Goal: Find specific page/section: Find specific page/section

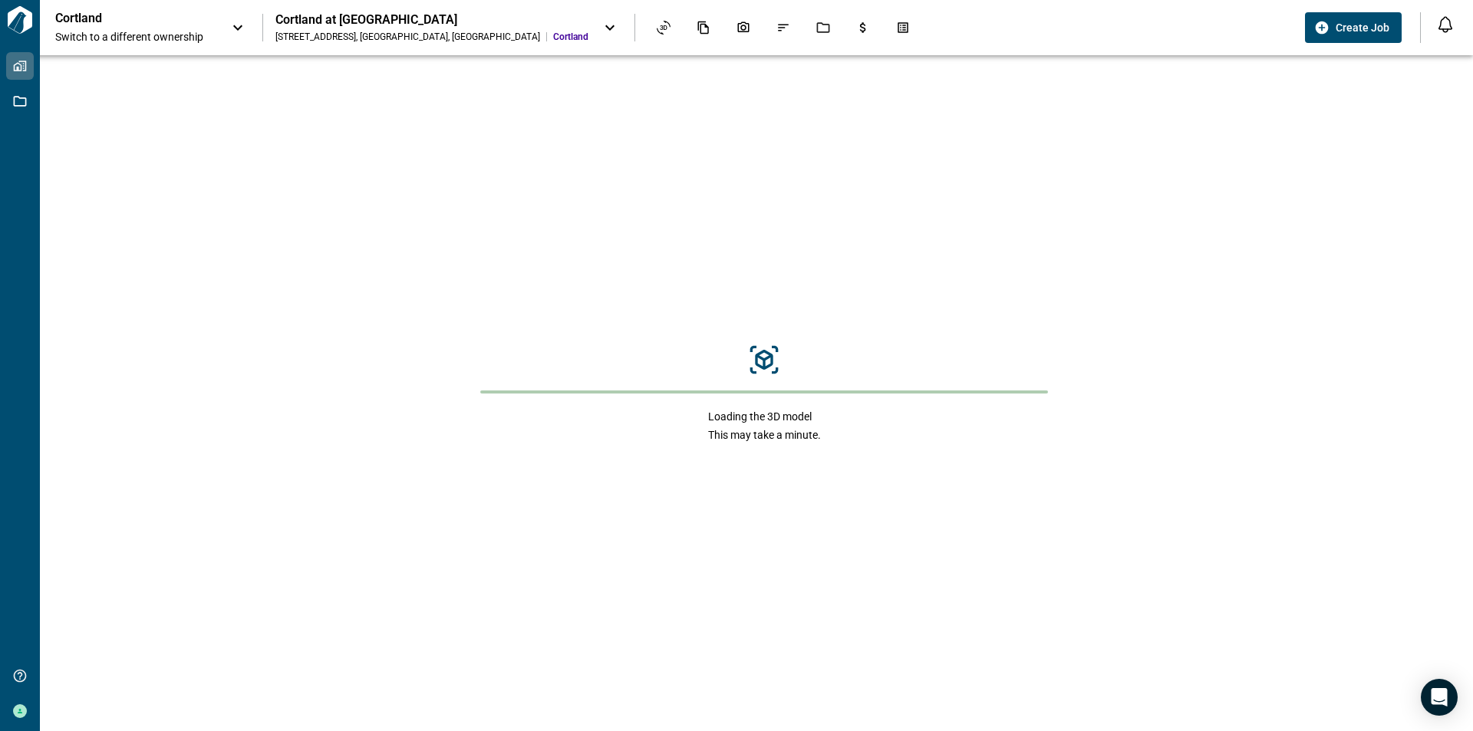
click at [212, 21] on div "Cortland Switch to a different ownership" at bounding box center [135, 28] width 161 height 34
click at [377, 15] on div at bounding box center [736, 365] width 1473 height 731
click at [531, 15] on div "Cortland Switch to a different ownership Cortland at [GEOGRAPHIC_DATA] [STREET_…" at bounding box center [676, 28] width 1243 height 34
click at [601, 20] on icon at bounding box center [610, 27] width 18 height 18
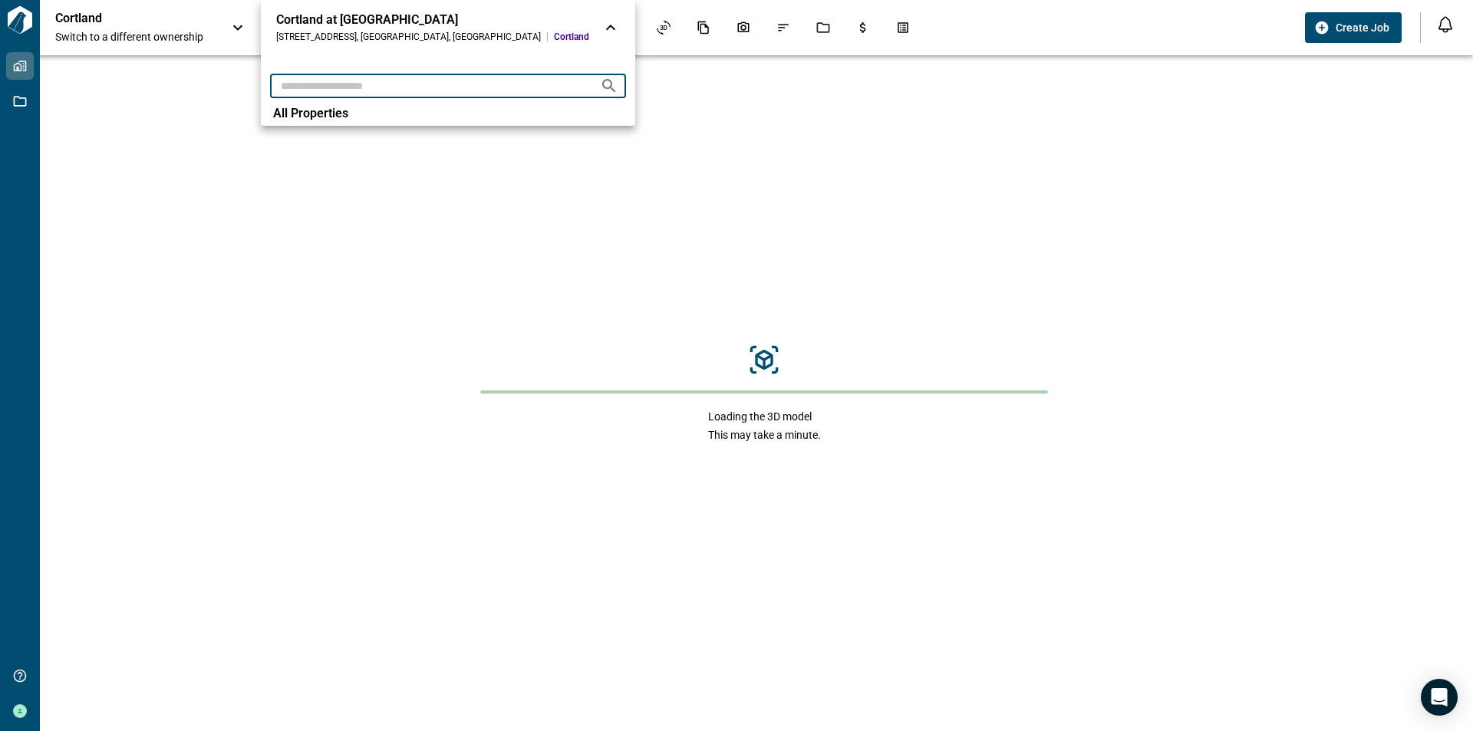
click at [374, 77] on input "text" at bounding box center [429, 85] width 318 height 28
click at [20, 110] on div at bounding box center [736, 365] width 1473 height 731
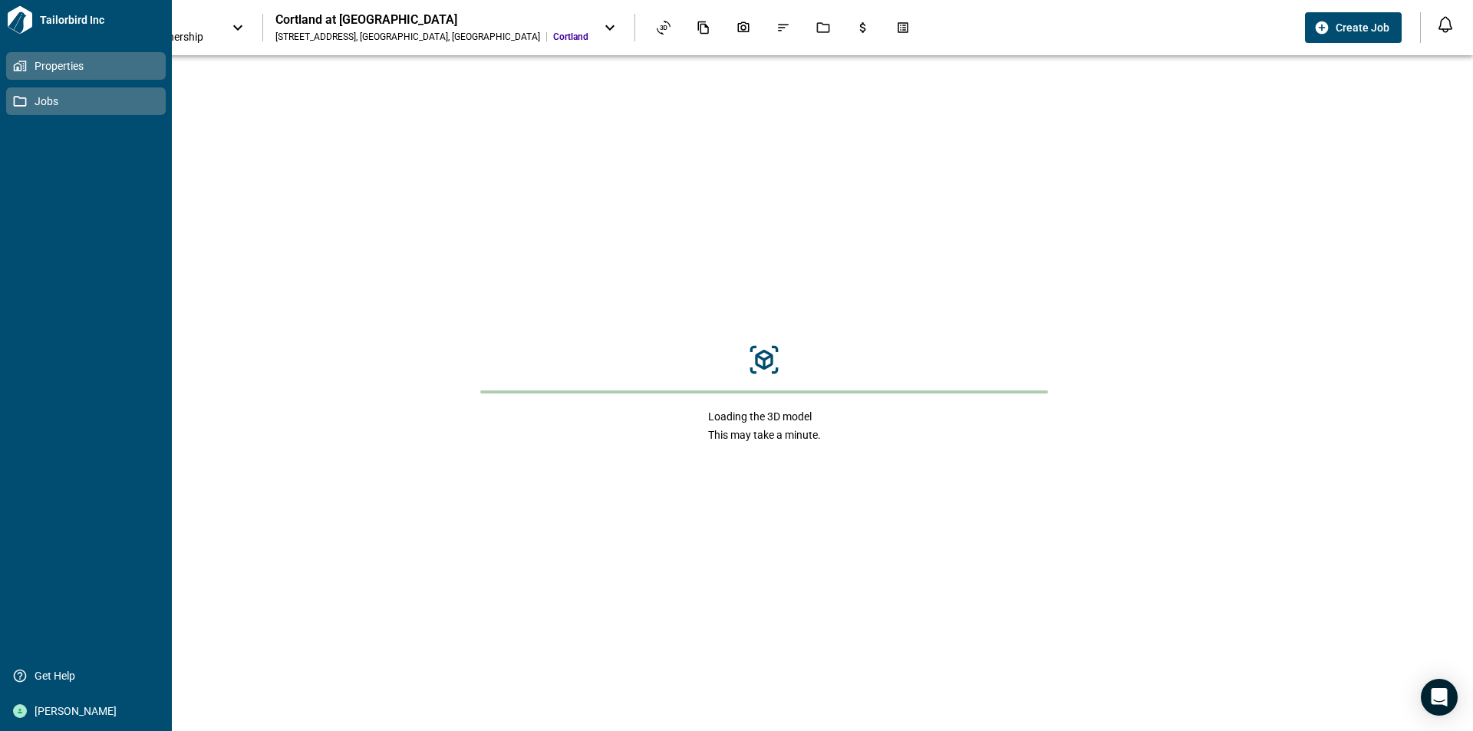
click at [21, 101] on icon at bounding box center [20, 101] width 14 height 14
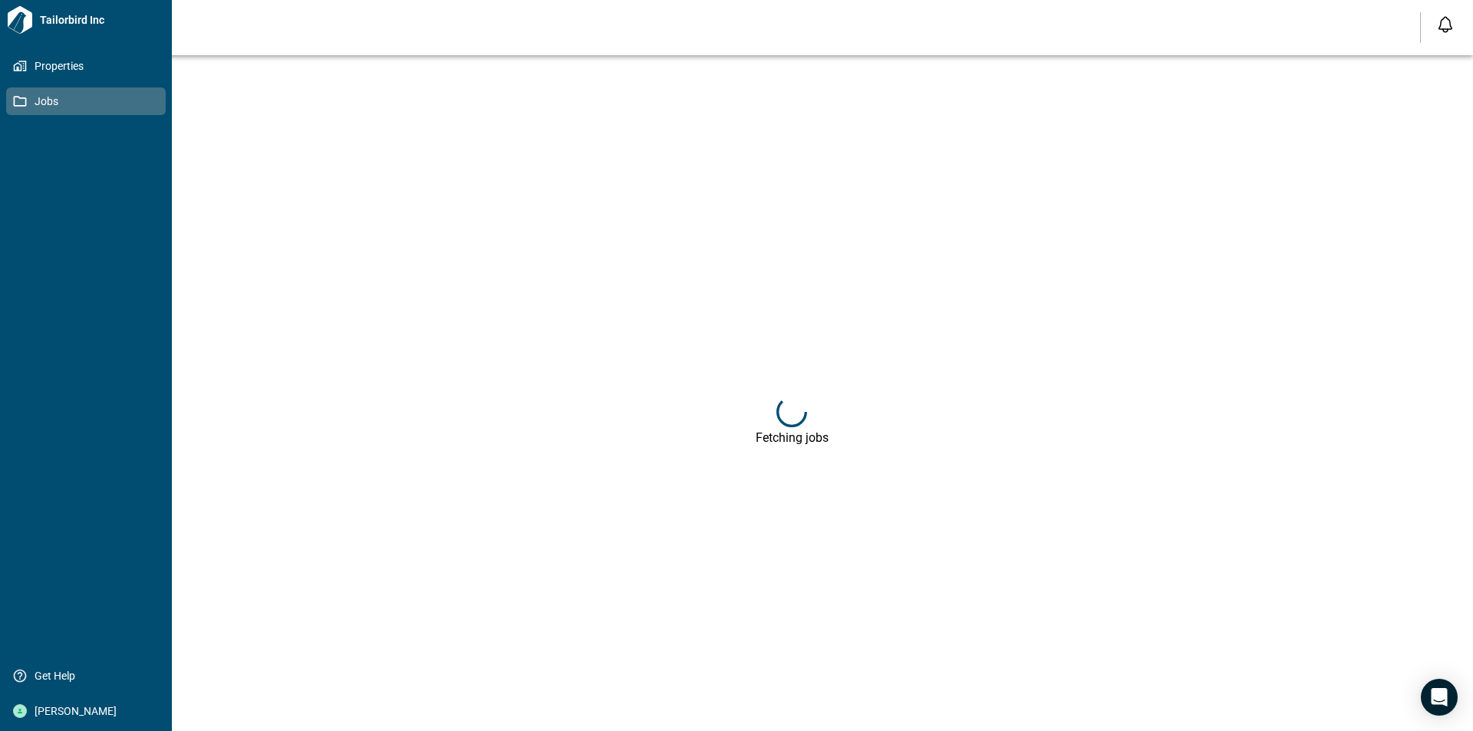
click at [38, 102] on span "Jobs" at bounding box center [89, 101] width 124 height 15
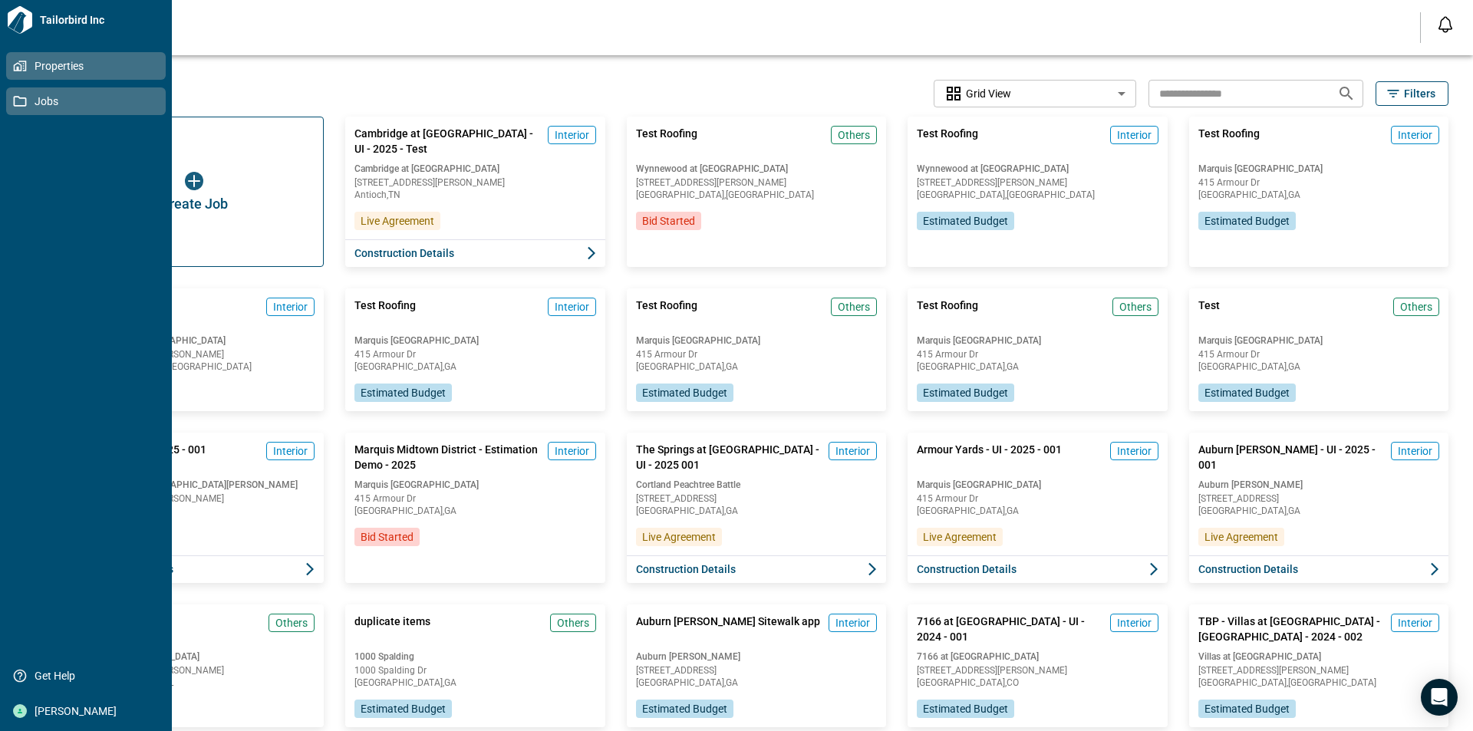
click at [13, 64] on icon at bounding box center [20, 66] width 14 height 14
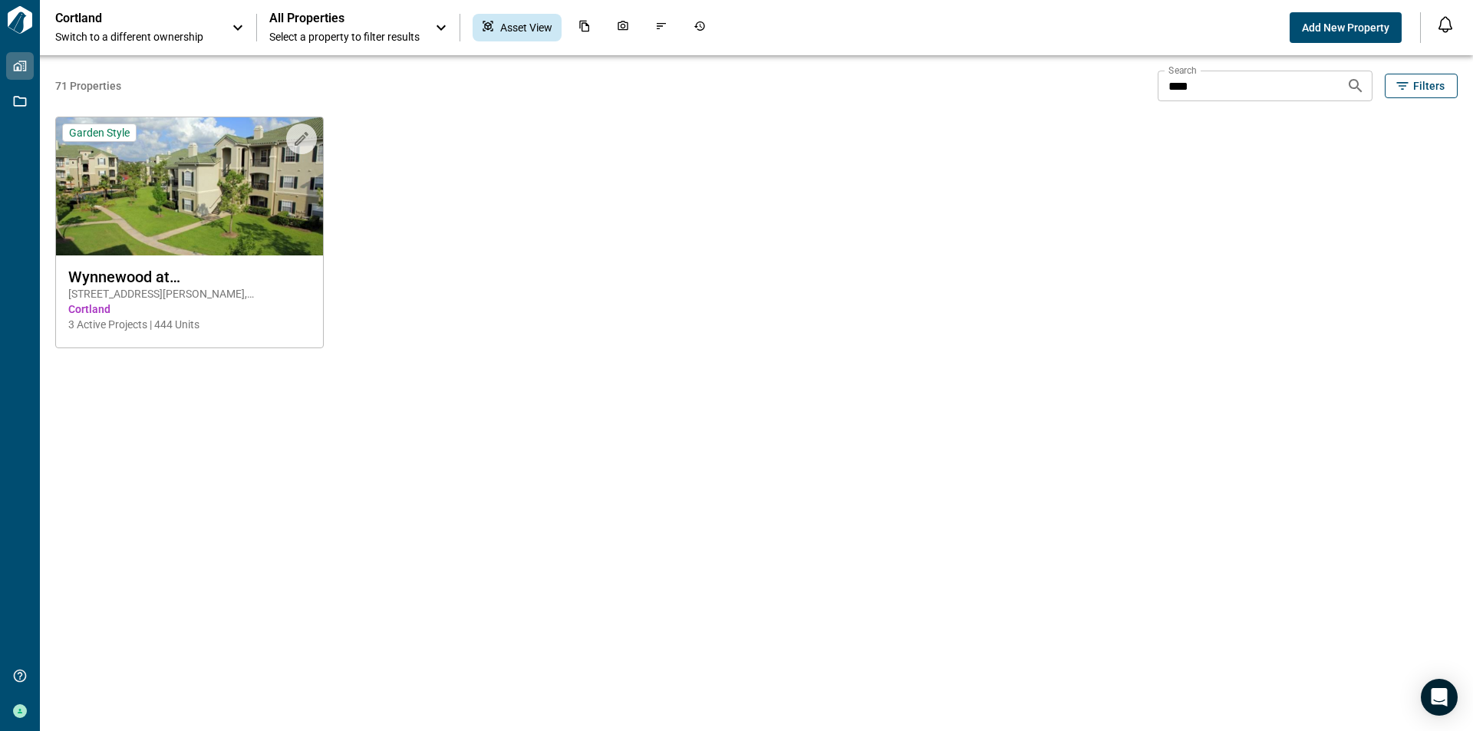
click at [306, 13] on span "All Properties" at bounding box center [344, 18] width 150 height 15
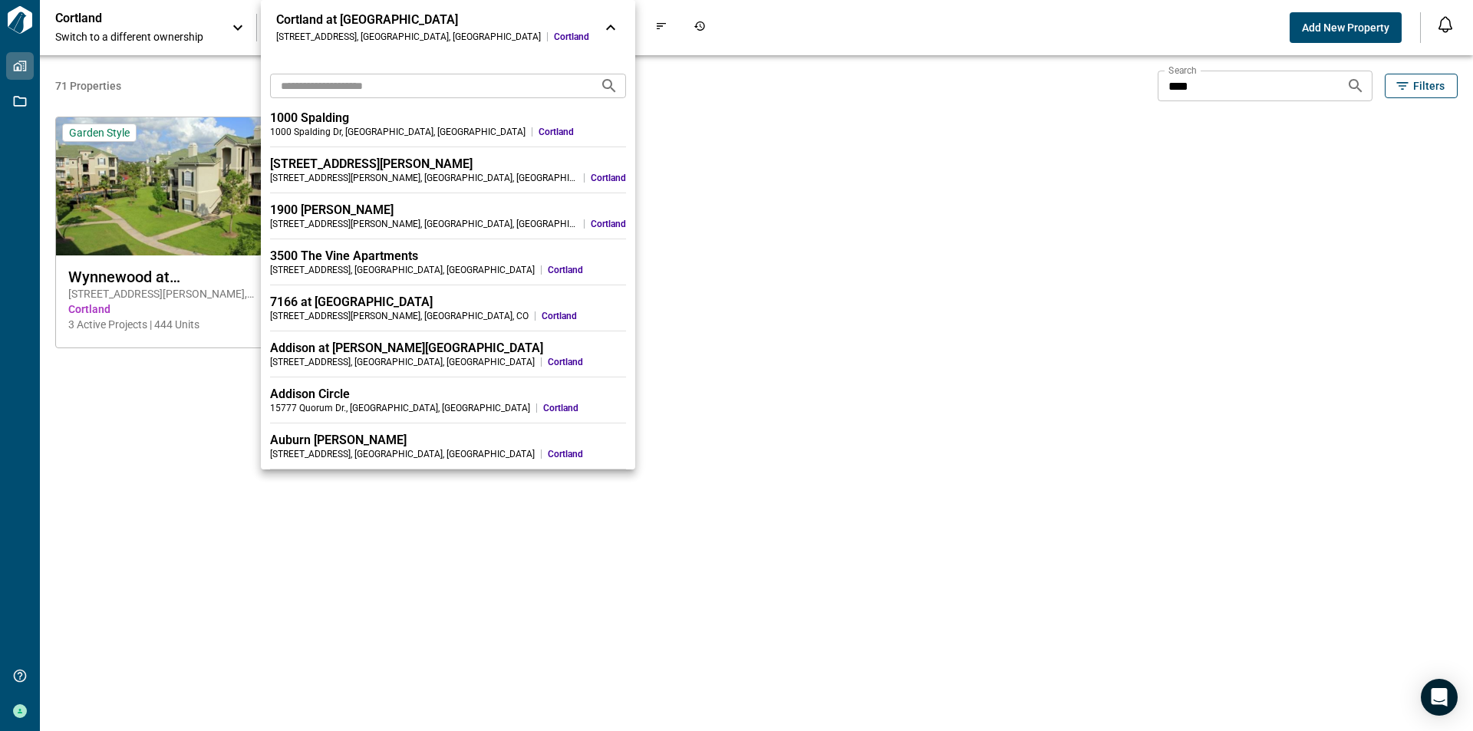
click at [313, 84] on input "text" at bounding box center [429, 85] width 318 height 28
click at [304, 77] on input "text" at bounding box center [429, 85] width 318 height 28
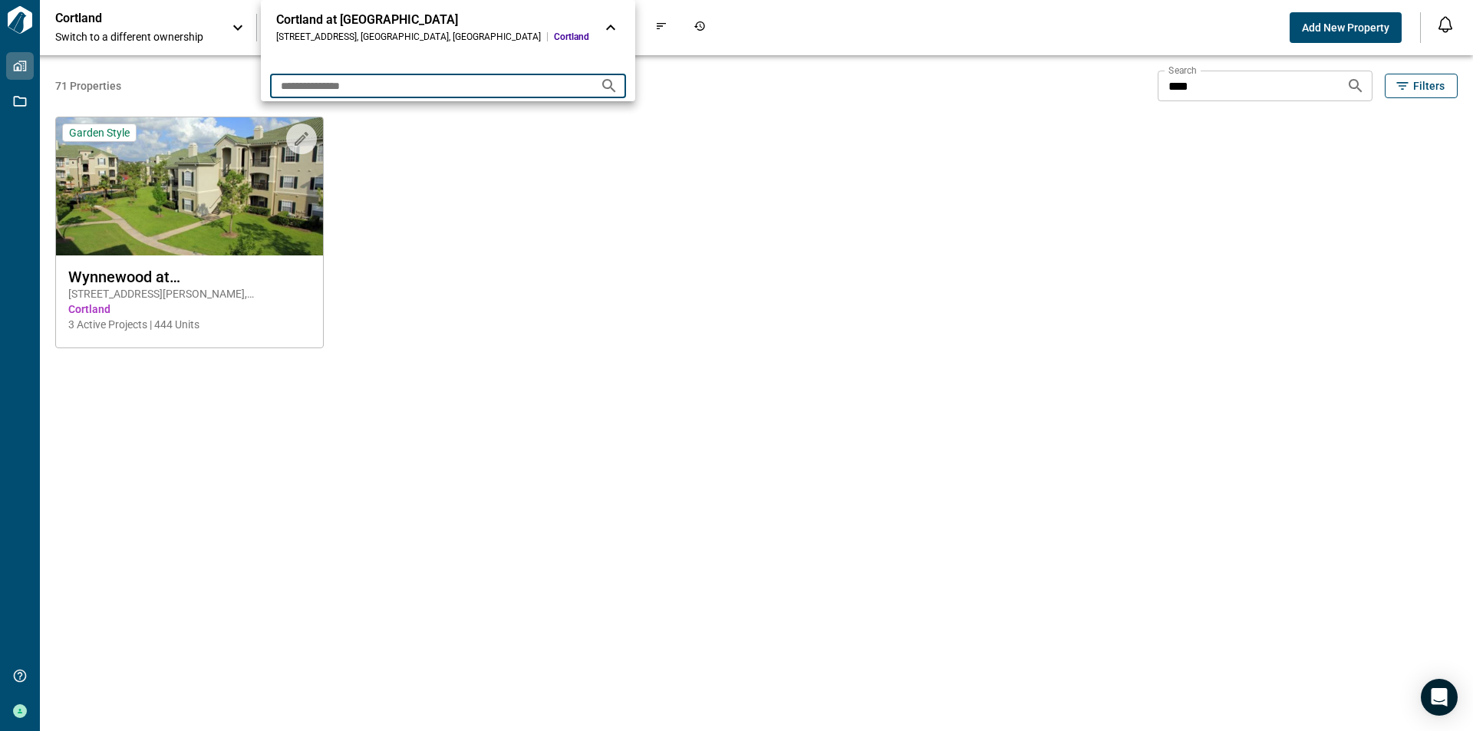
type input "**********"
click at [600, 81] on icon "Search projects" at bounding box center [609, 86] width 18 height 18
click at [599, 190] on div at bounding box center [736, 365] width 1473 height 731
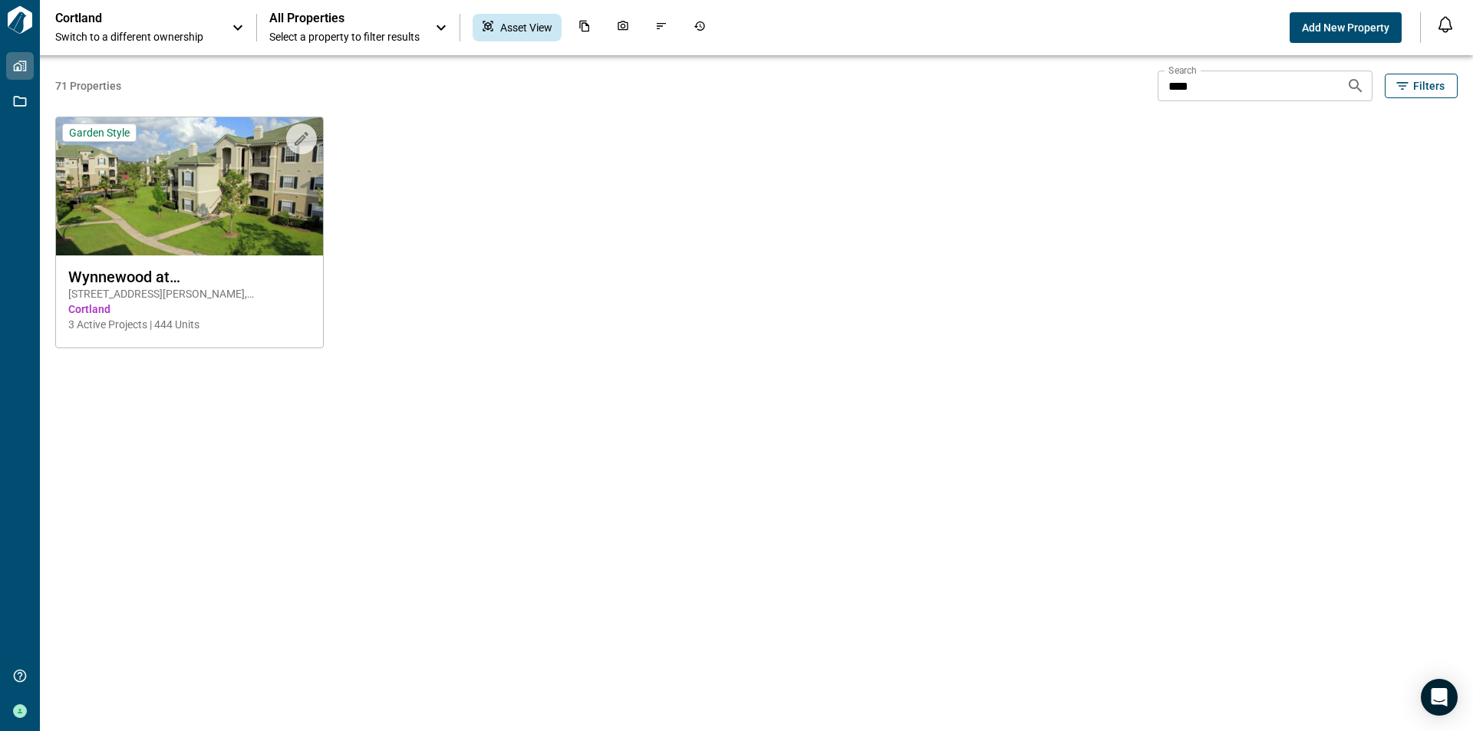
click at [1193, 90] on input "****" at bounding box center [1245, 86] width 176 height 31
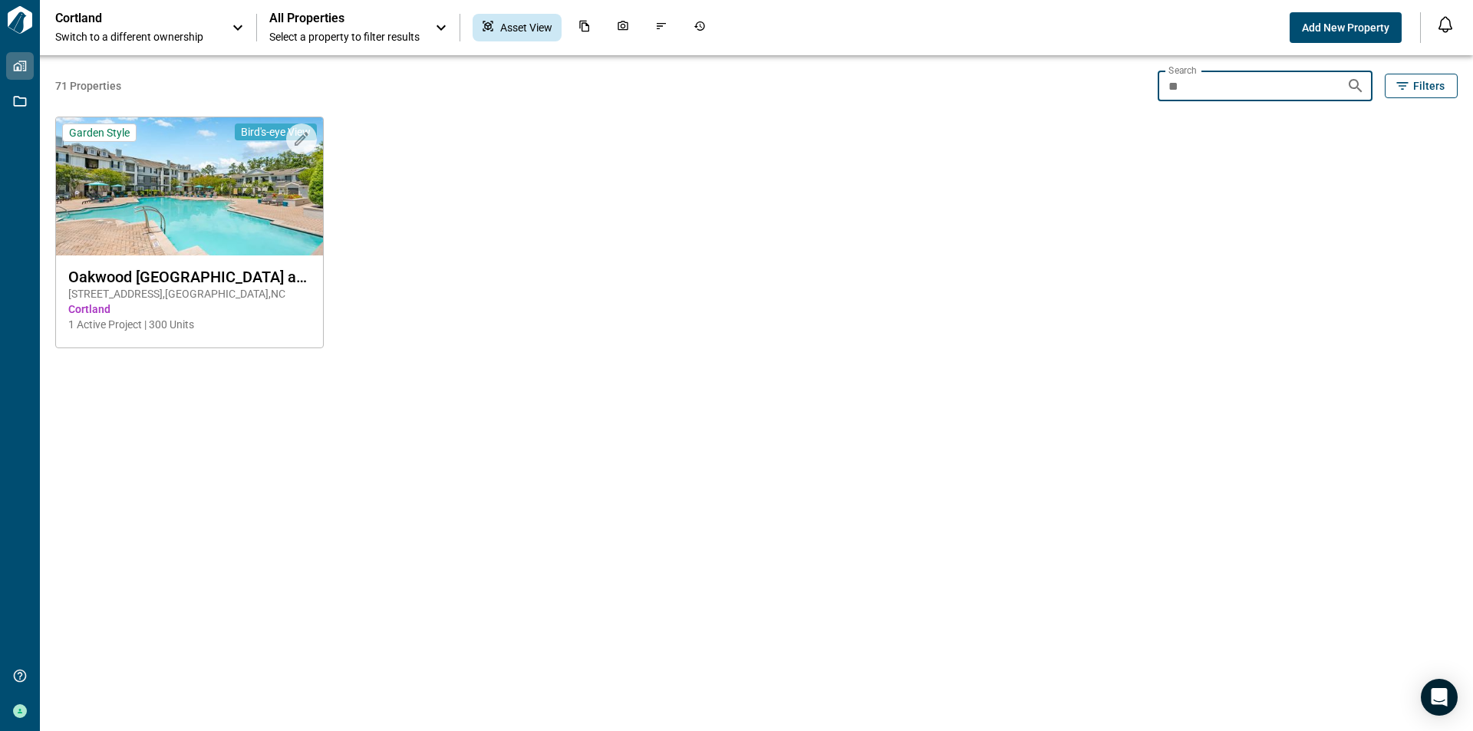
type input "*"
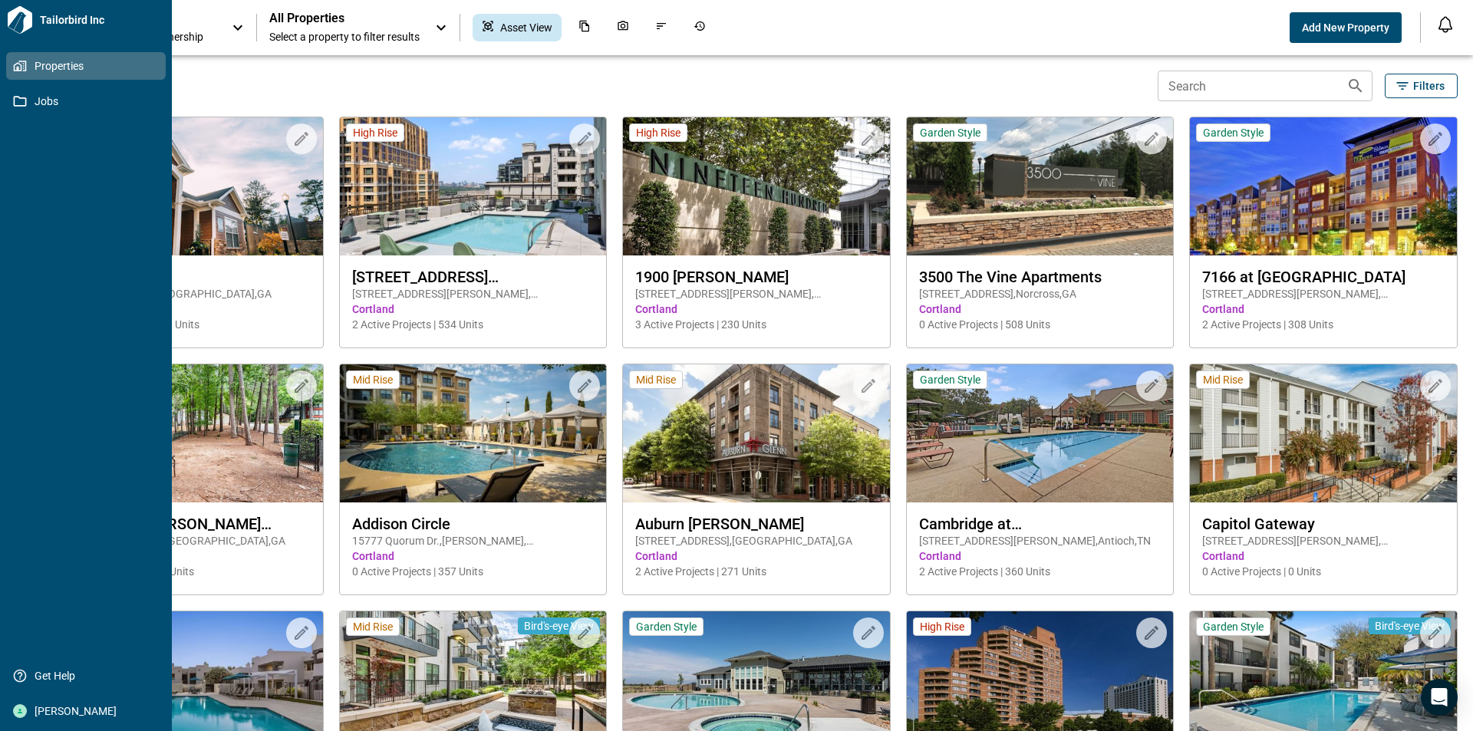
drag, startPoint x: 7, startPoint y: 21, endPoint x: 18, endPoint y: 24, distance: 11.9
click at [8, 21] on icon at bounding box center [20, 20] width 28 height 28
click at [18, 24] on icon at bounding box center [20, 20] width 28 height 28
click at [53, 18] on span "Tailorbird Inc" at bounding box center [100, 19] width 132 height 15
click at [51, 72] on span "Properties" at bounding box center [89, 65] width 124 height 15
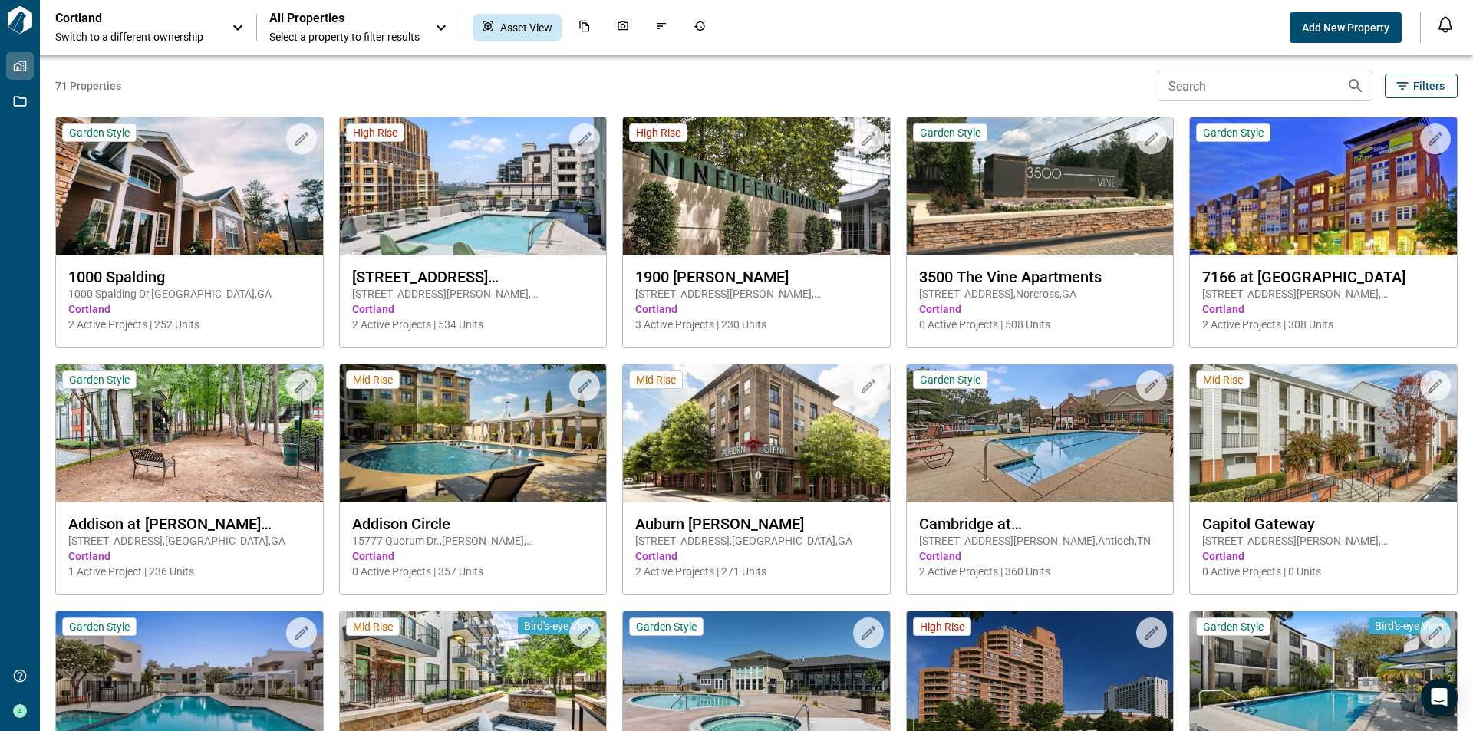
click at [938, 14] on div "Cortland Switch to a different ownership All Properties Select a property to fi…" at bounding box center [672, 28] width 1234 height 34
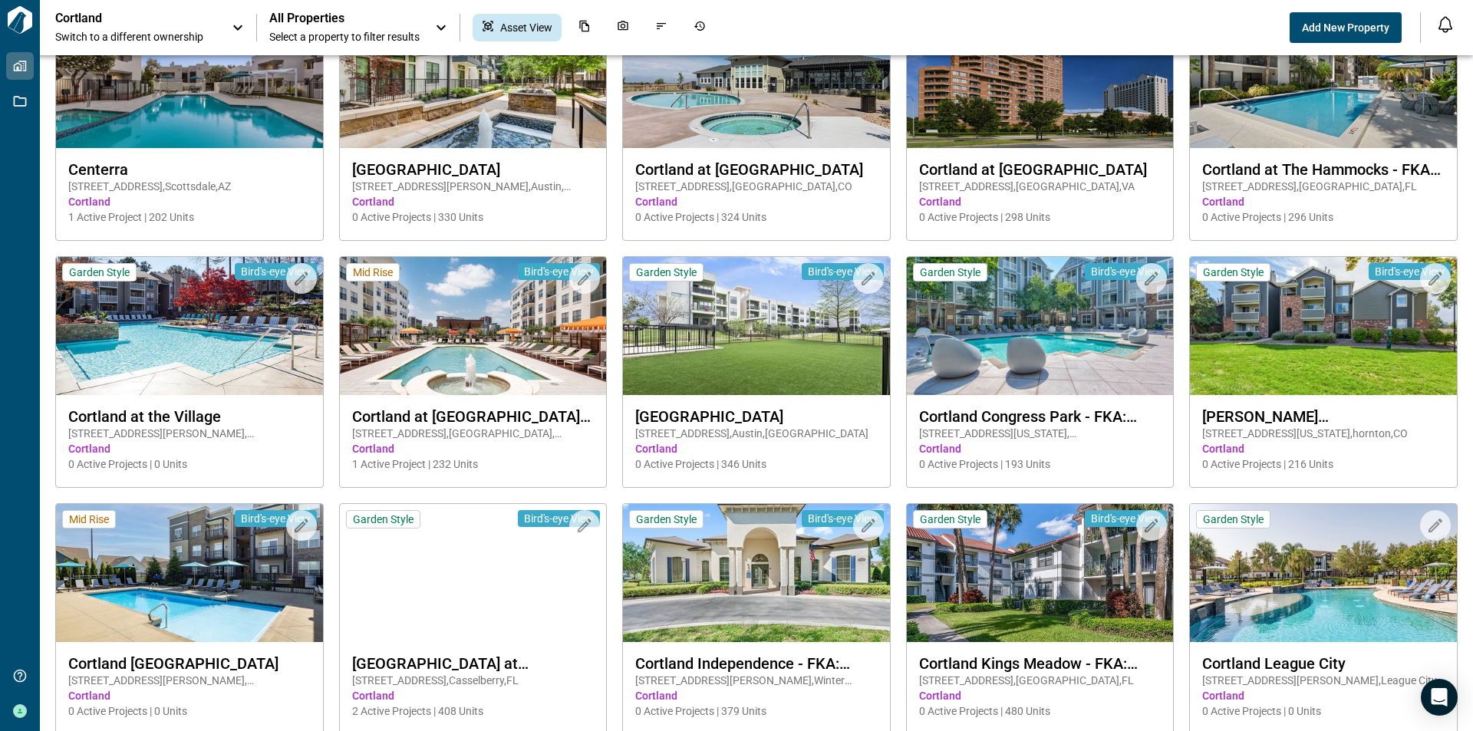
scroll to position [614, 0]
